Goal: Information Seeking & Learning: Learn about a topic

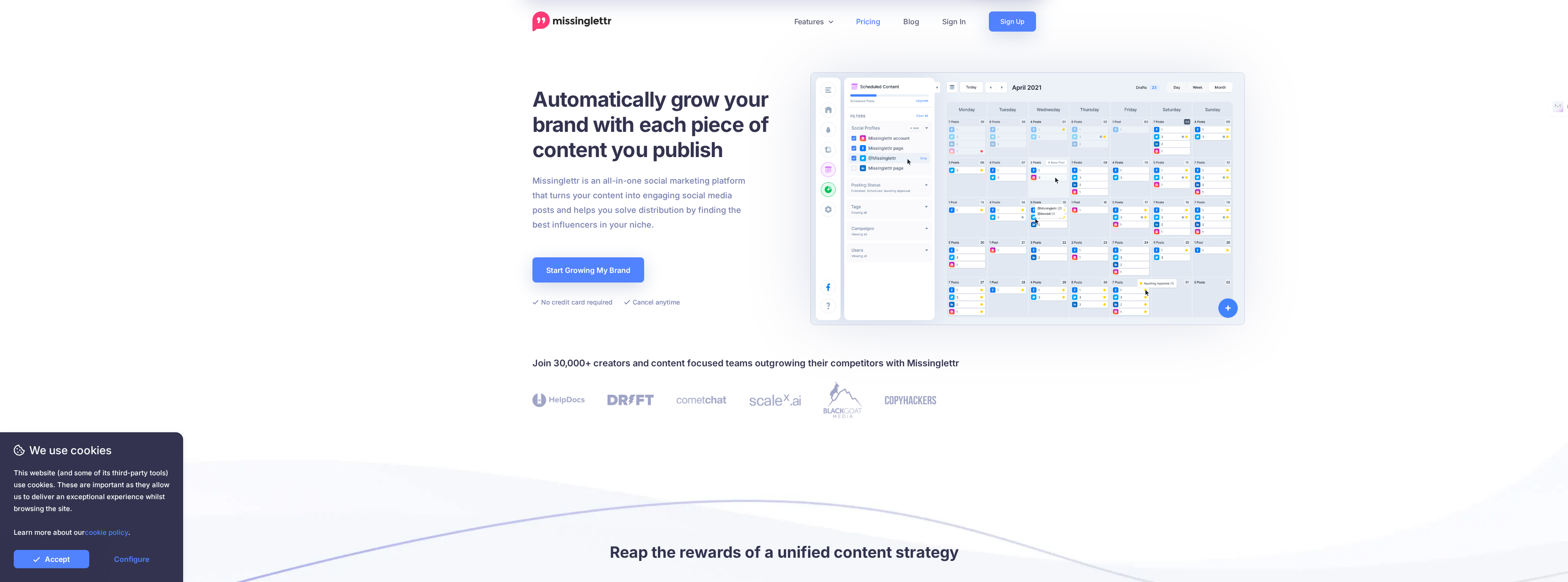
click at [862, 26] on link "Pricing" at bounding box center [869, 22] width 47 height 20
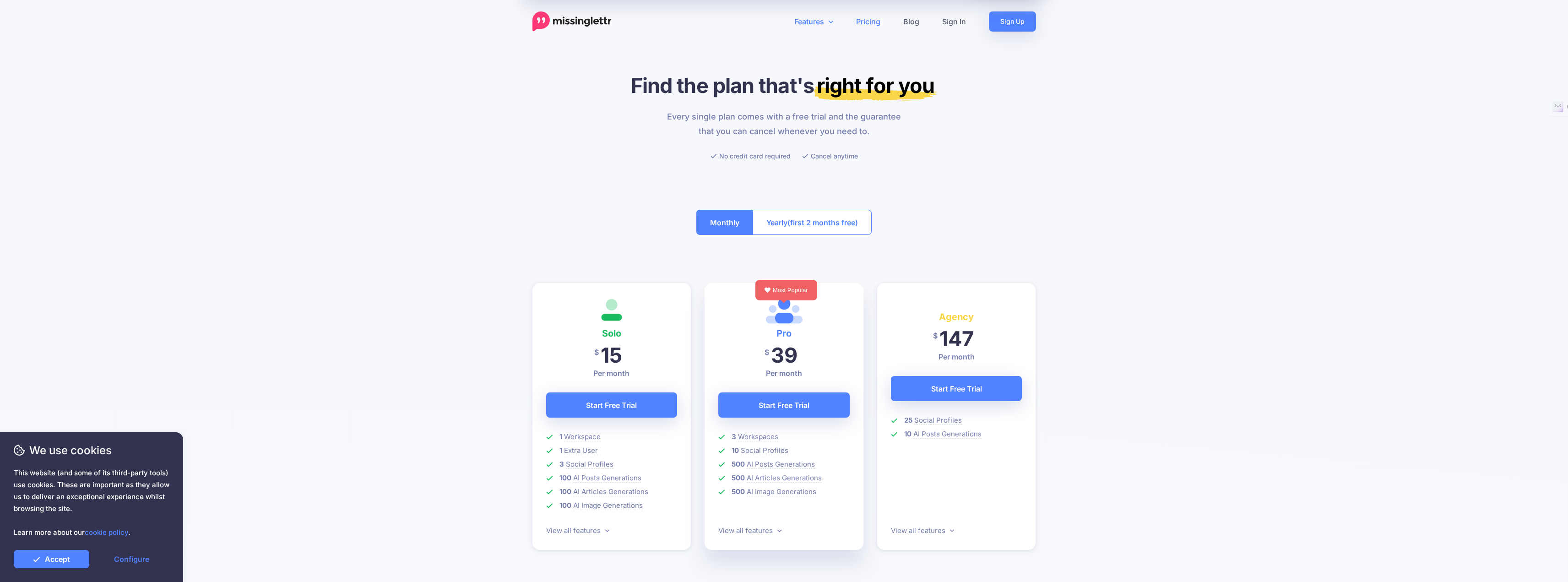
click at [812, 20] on link "Features" at bounding box center [813, 22] width 62 height 20
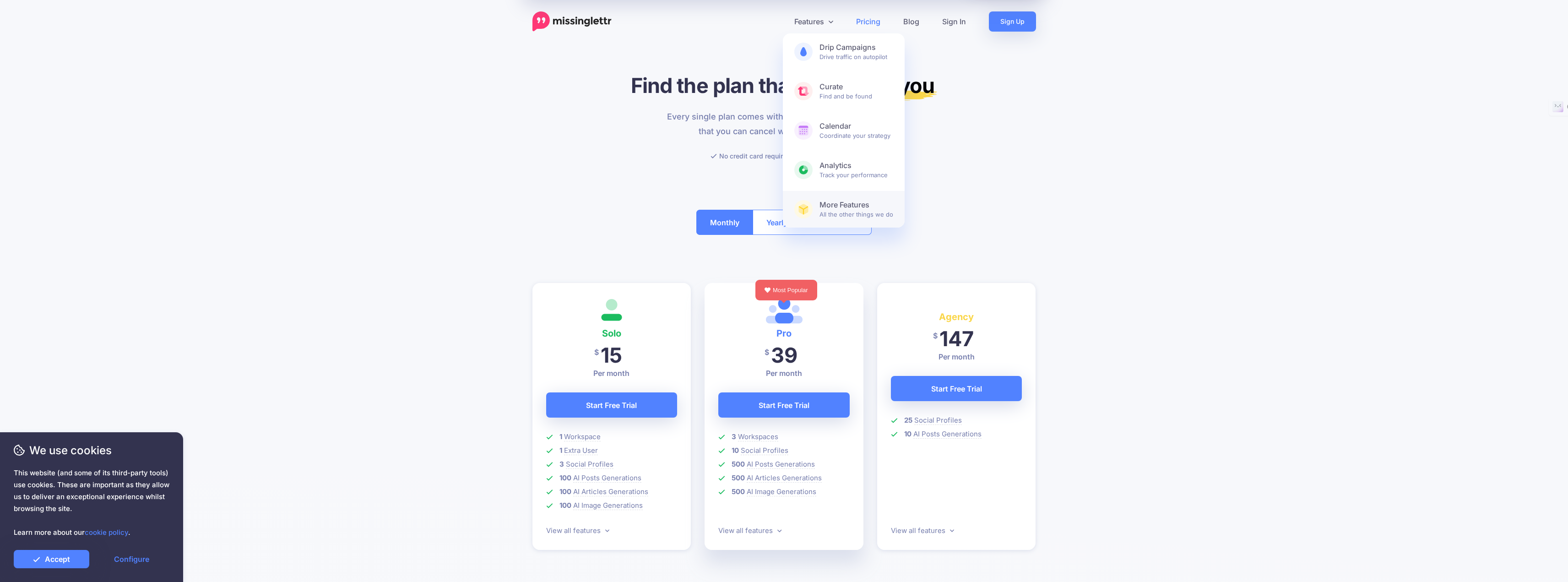
click at [825, 211] on span "More Features All the other things we do" at bounding box center [856, 209] width 74 height 18
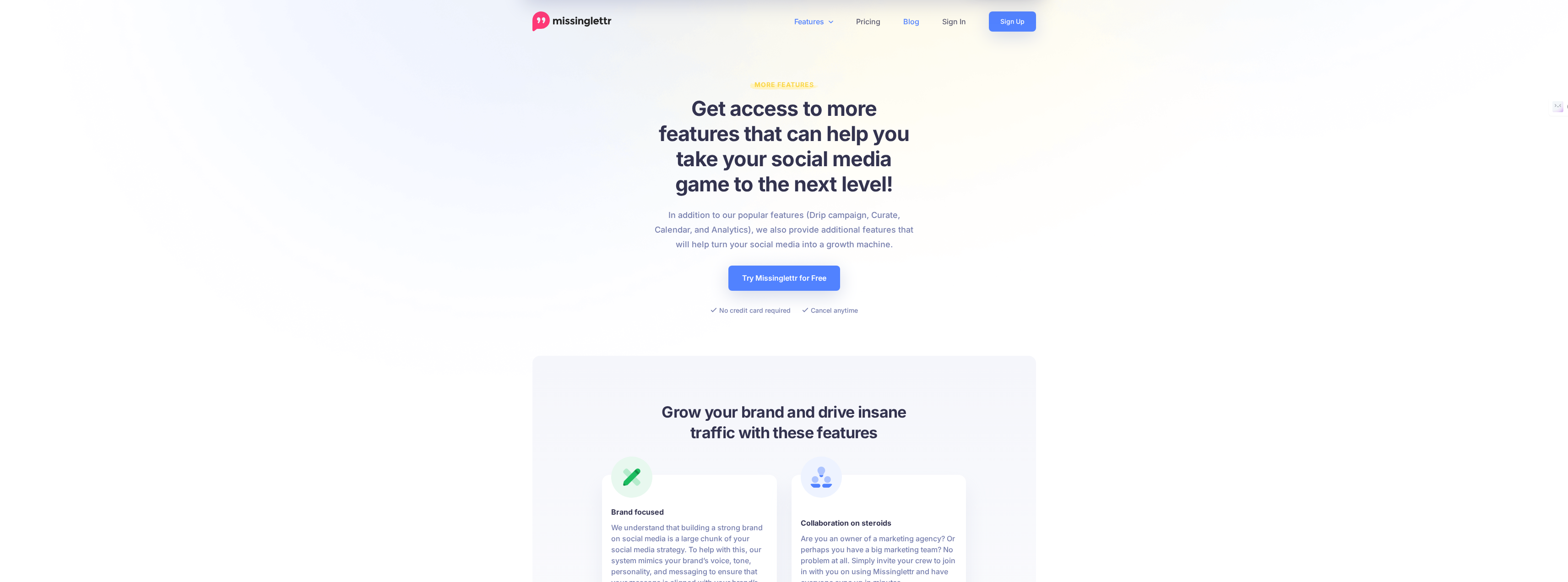
click at [915, 19] on link "Blog" at bounding box center [911, 22] width 39 height 20
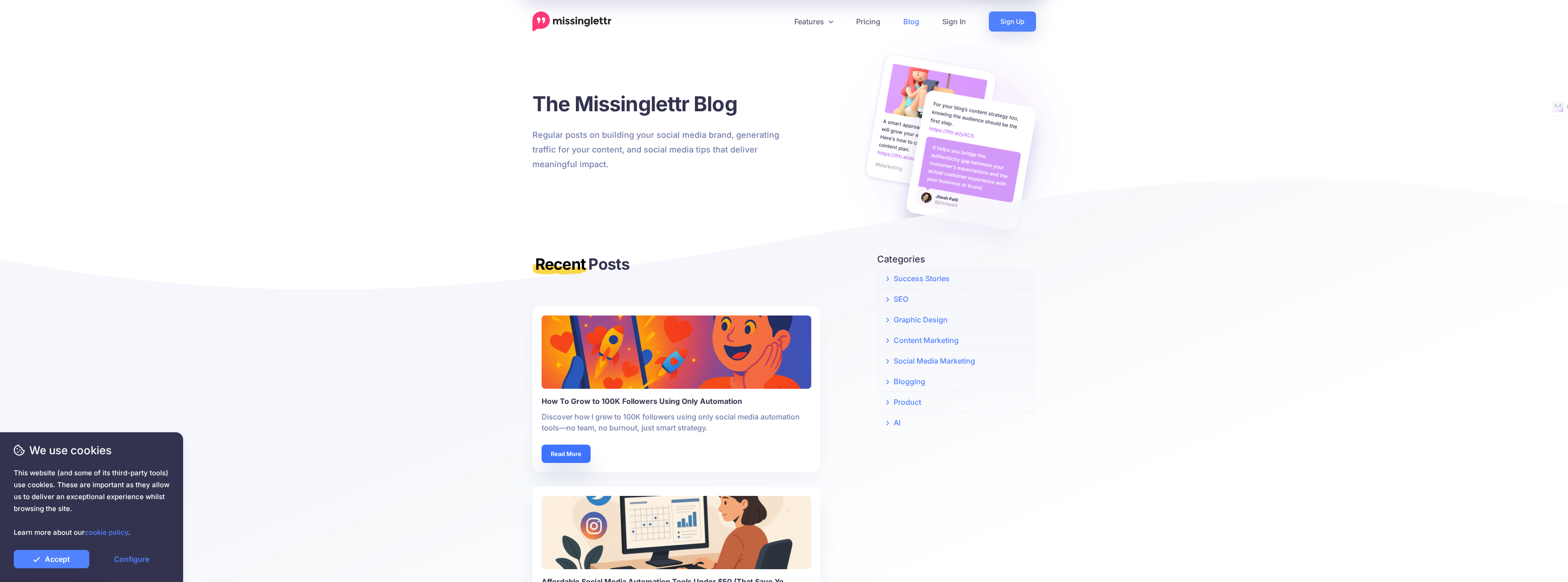
click at [572, 451] on link "Read More" at bounding box center [566, 453] width 49 height 18
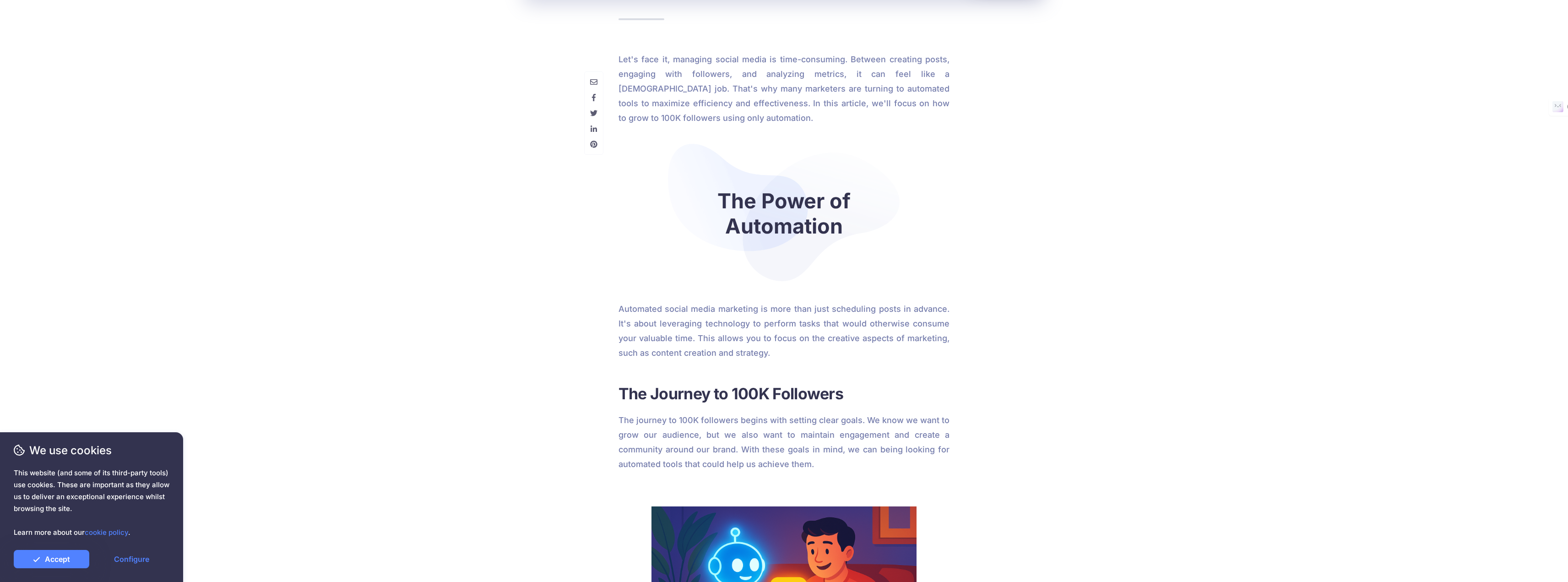
scroll to position [229, 0]
